Goal: Learn about a topic: Learn about a topic

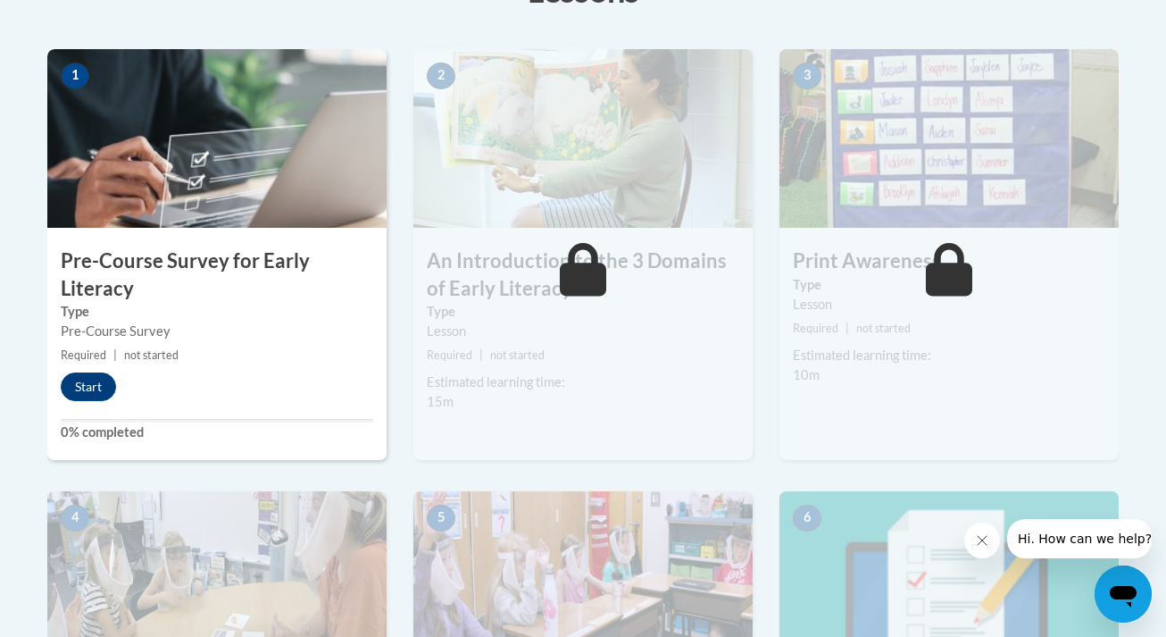
scroll to position [561, 0]
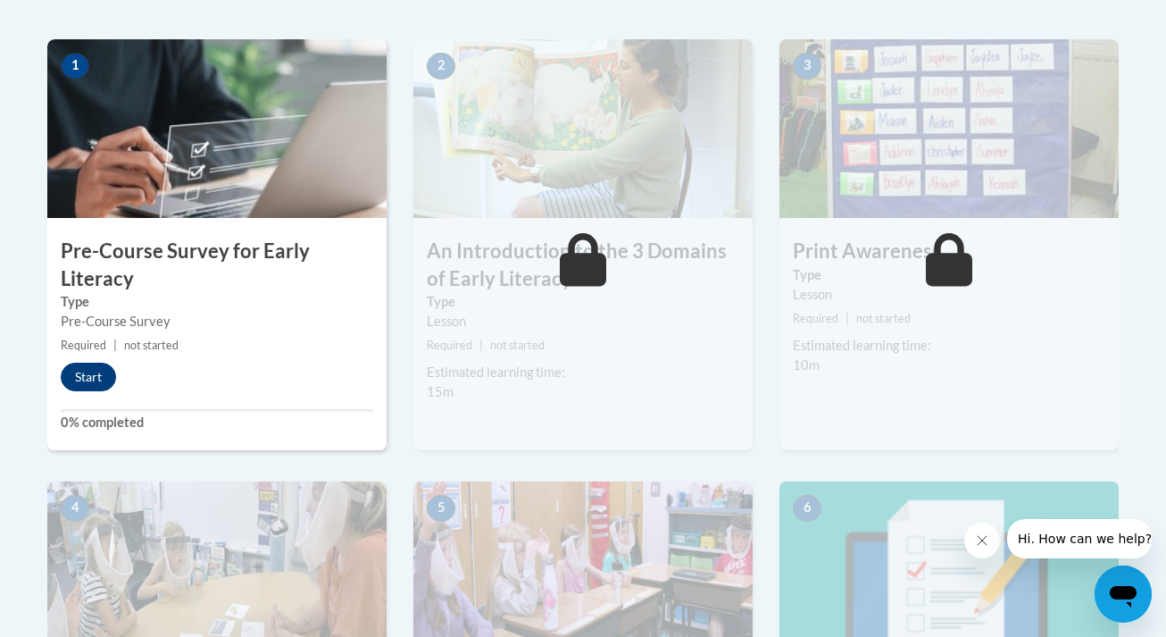
click at [91, 375] on button "Start" at bounding box center [88, 376] width 55 height 29
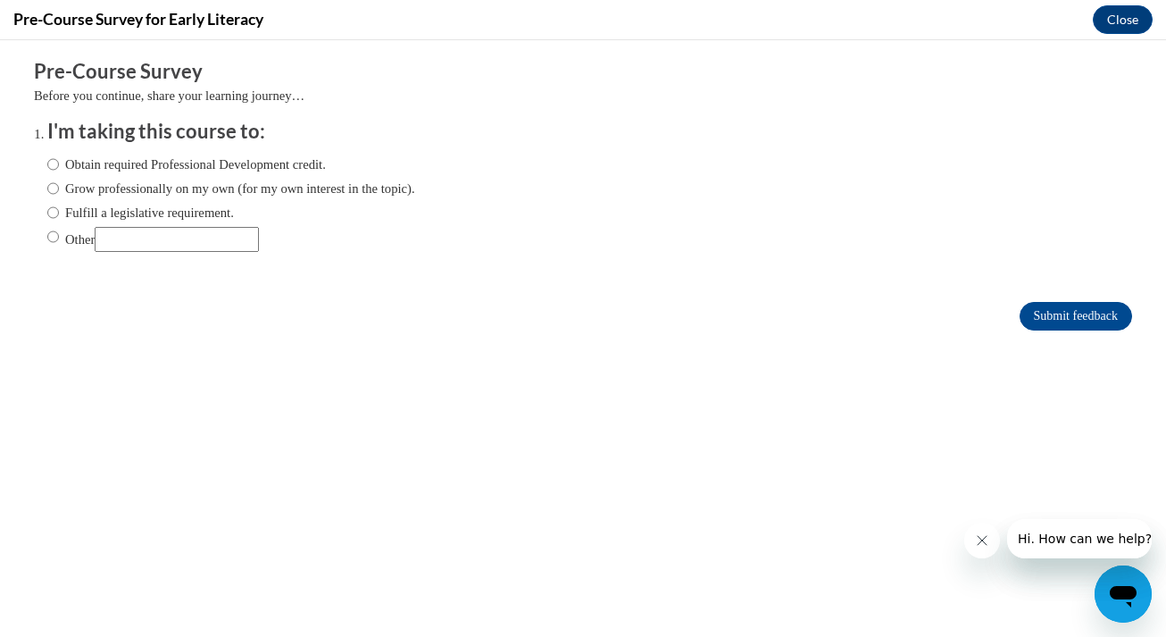
scroll to position [0, 0]
click at [56, 188] on input "Grow professionally on my own (for my own interest in the topic)." at bounding box center [53, 189] width 12 height 20
radio input "true"
click at [1053, 304] on input "Submit feedback" at bounding box center [1075, 316] width 112 height 29
click at [1058, 310] on input "Submit feedback" at bounding box center [1075, 316] width 112 height 29
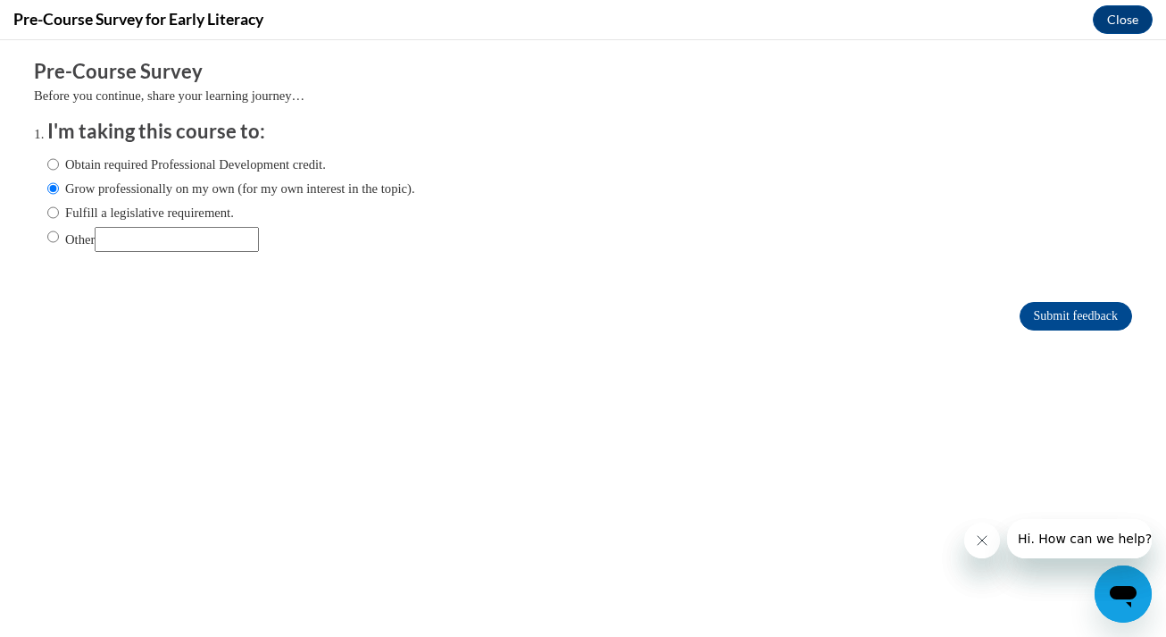
click at [990, 267] on ol "I'm taking this course to: Obtain required Professional Development credit. Gro…" at bounding box center [583, 199] width 1098 height 162
click at [234, 212] on label "Fulfill a legislative requirement." at bounding box center [140, 213] width 187 height 20
click at [59, 212] on input "Fulfill a legislative requirement." at bounding box center [53, 213] width 12 height 20
radio input "true"
drag, startPoint x: 237, startPoint y: 211, endPoint x: 225, endPoint y: 211, distance: 11.6
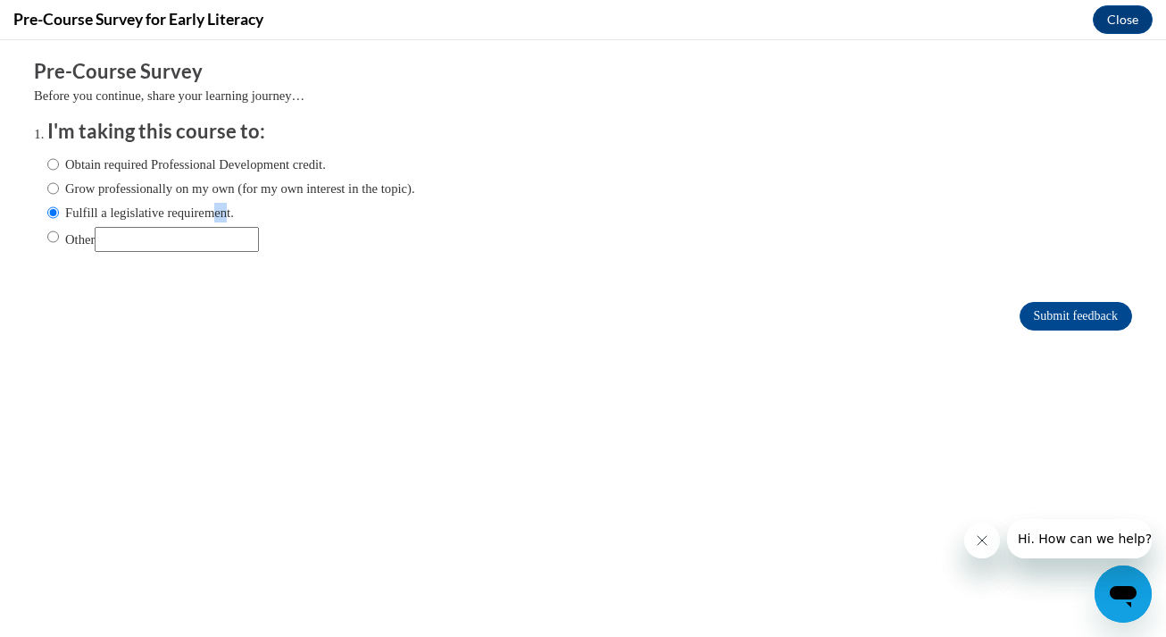
click at [225, 211] on label "Fulfill a legislative requirement." at bounding box center [140, 213] width 187 height 20
click at [59, 211] on input "Fulfill a legislative requirement." at bounding box center [53, 213] width 12 height 20
click at [52, 193] on input "Grow professionally on my own (for my own interest in the topic)." at bounding box center [53, 189] width 12 height 20
radio input "true"
click at [990, 545] on button "Close message from company" at bounding box center [982, 540] width 36 height 36
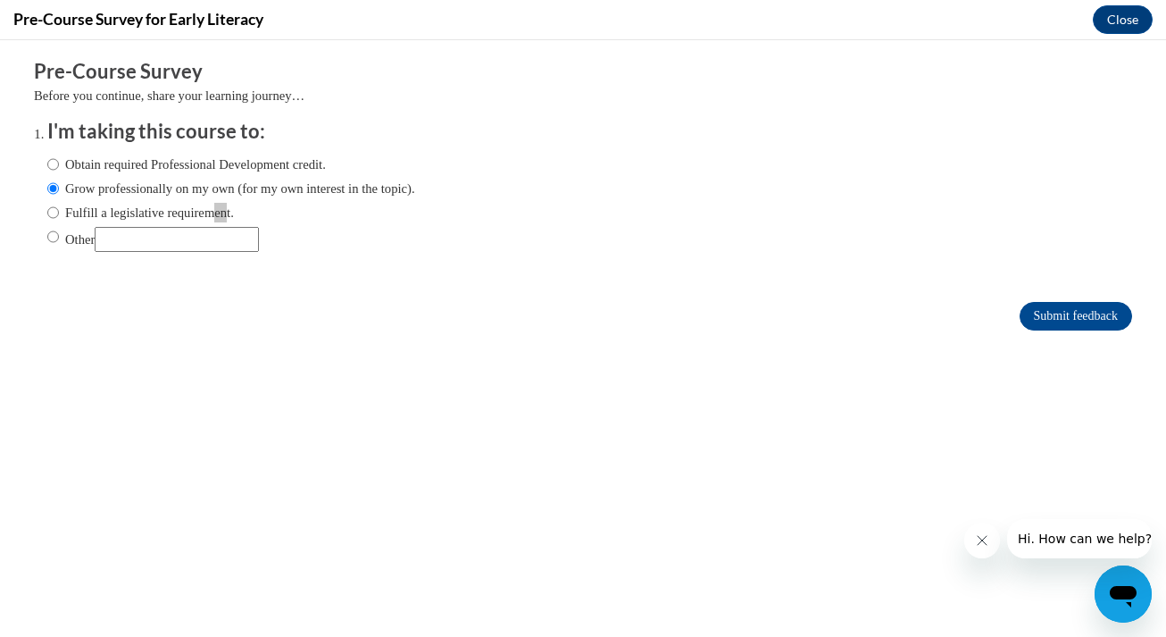
click at [978, 530] on button "Close message from company" at bounding box center [982, 540] width 36 height 36
click at [1120, 17] on button "Close" at bounding box center [1123, 19] width 60 height 29
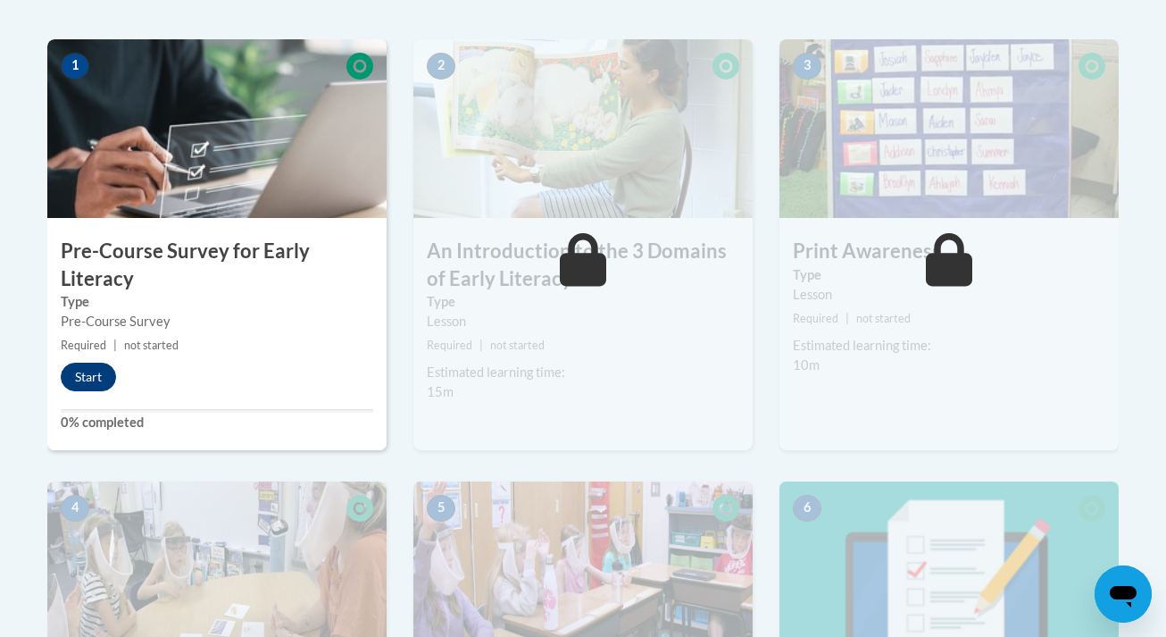
click at [97, 378] on button "Start" at bounding box center [88, 376] width 55 height 29
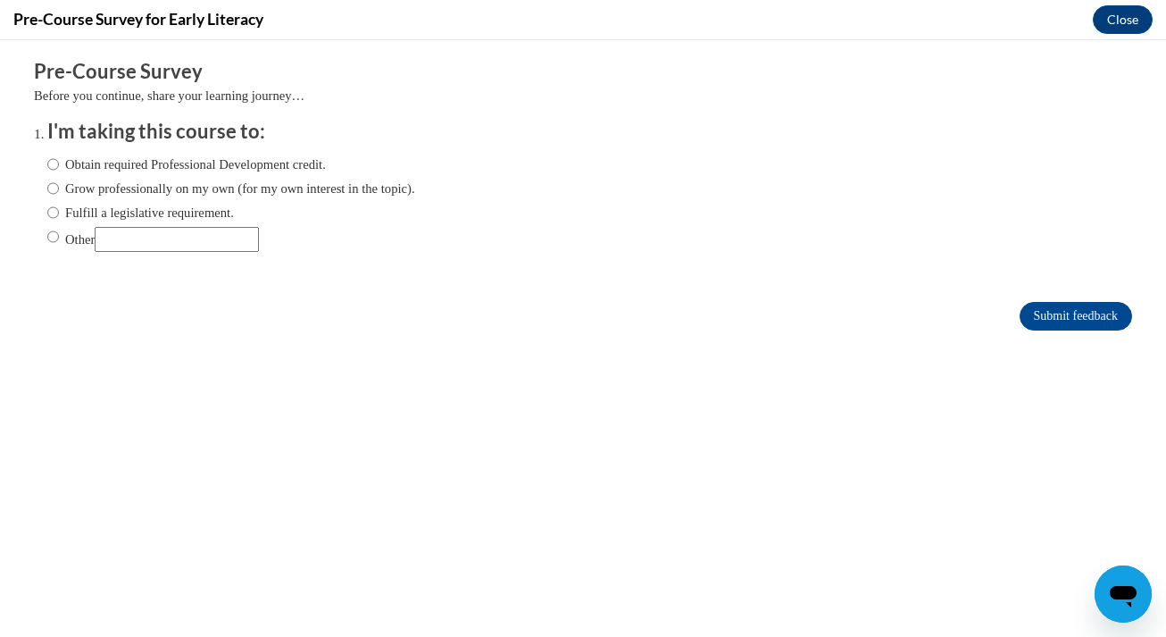
click at [53, 187] on input "Grow professionally on my own (for my own interest in the topic)." at bounding box center [53, 189] width 12 height 20
radio input "true"
click at [1055, 303] on input "Submit feedback" at bounding box center [1075, 316] width 112 height 29
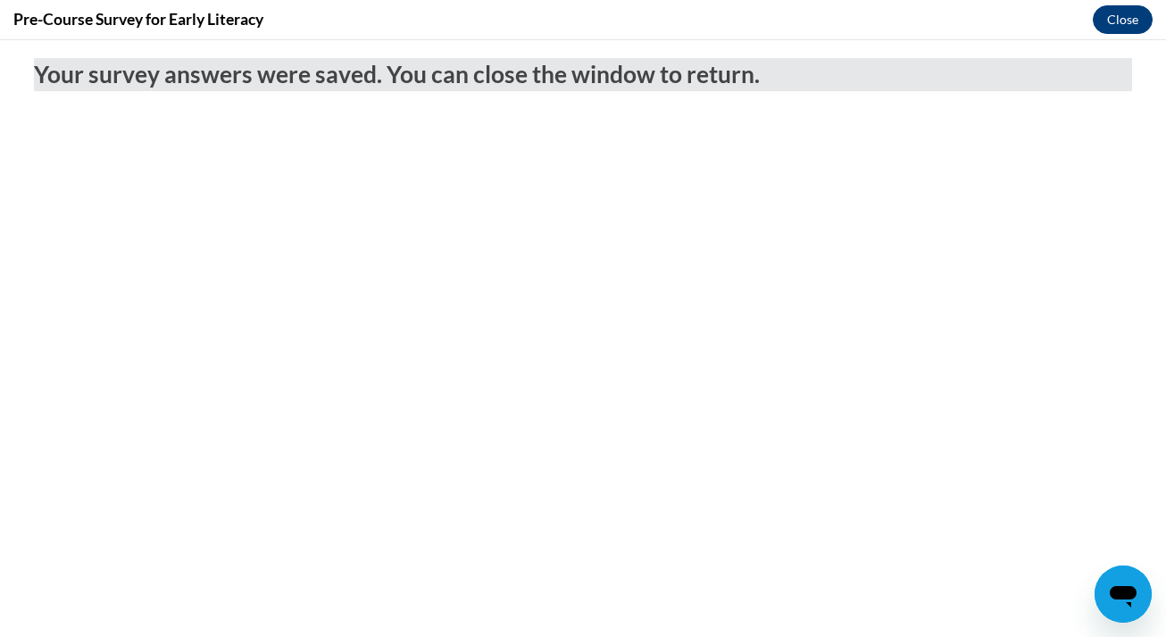
click at [1128, 15] on button "Close" at bounding box center [1123, 19] width 60 height 29
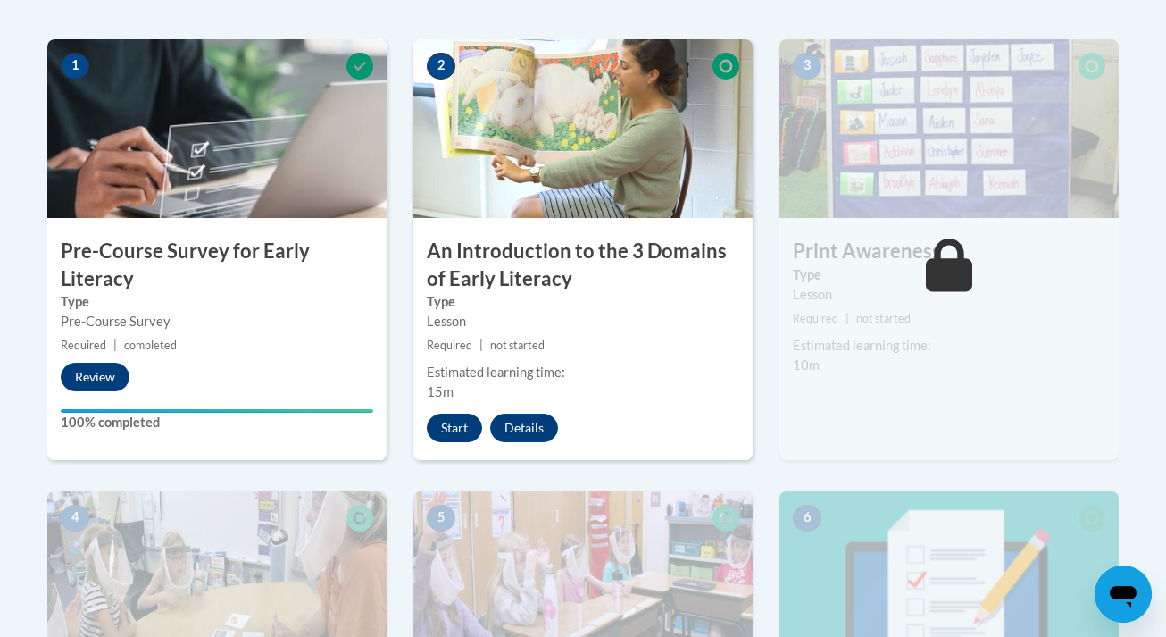
click at [456, 421] on button "Start" at bounding box center [454, 427] width 55 height 29
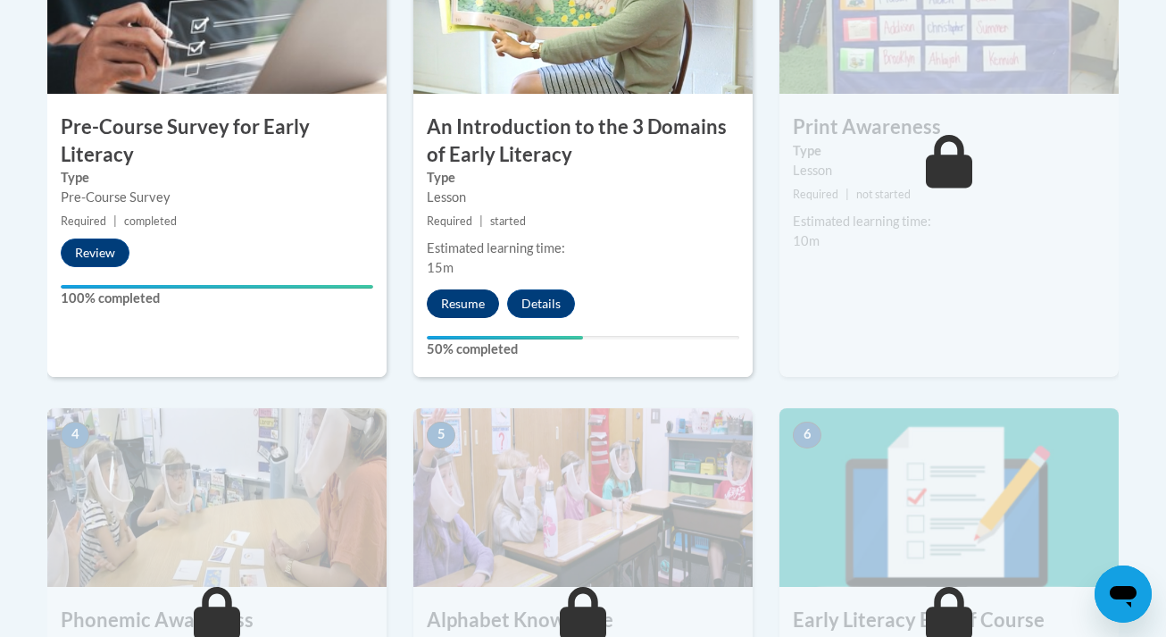
click at [471, 305] on button "Resume" at bounding box center [463, 303] width 72 height 29
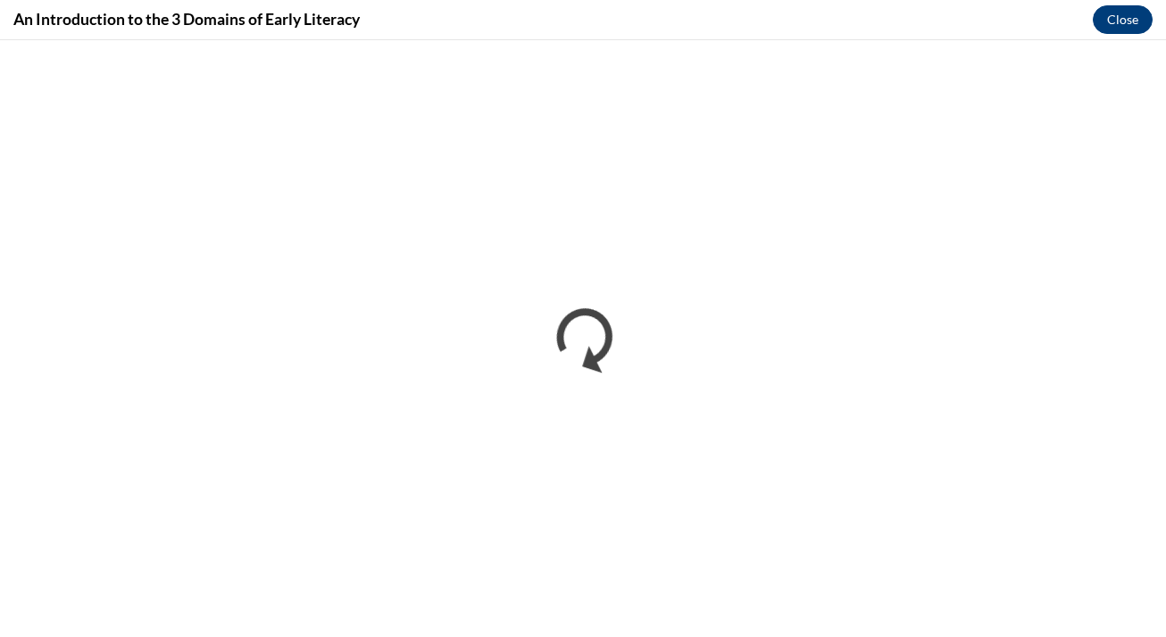
click at [1128, 21] on button "Close" at bounding box center [1123, 19] width 60 height 29
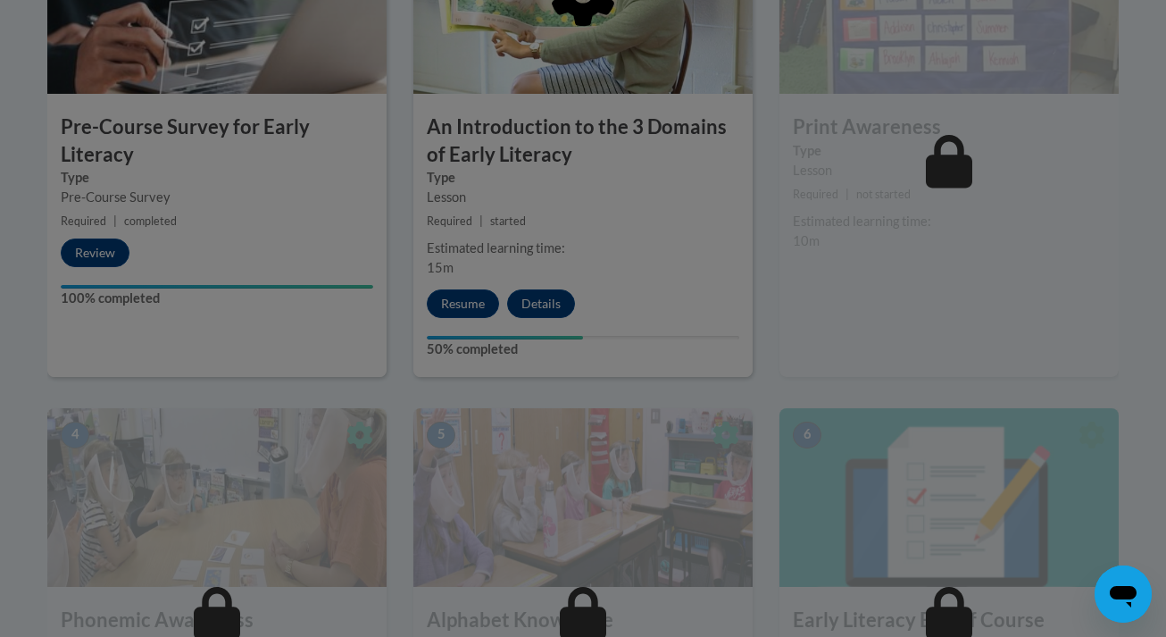
click at [457, 302] on div at bounding box center [583, 318] width 1166 height 637
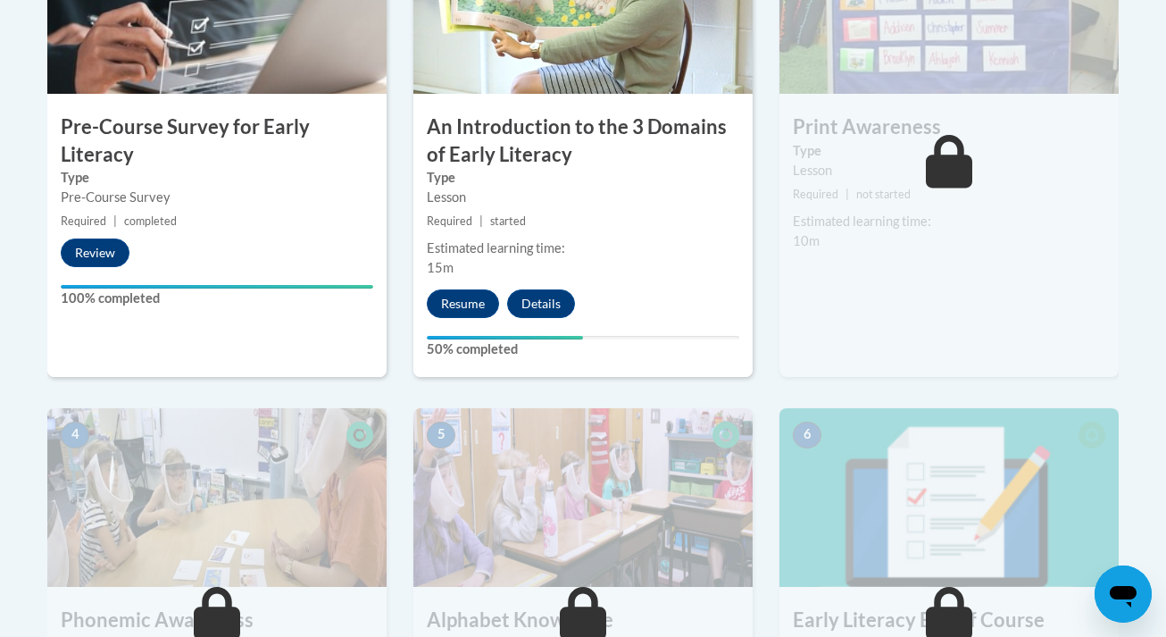
click at [595, 250] on div "Estimated learning time:" at bounding box center [583, 248] width 312 height 20
click at [457, 302] on button "Resume" at bounding box center [463, 303] width 72 height 29
